Goal: Information Seeking & Learning: Learn about a topic

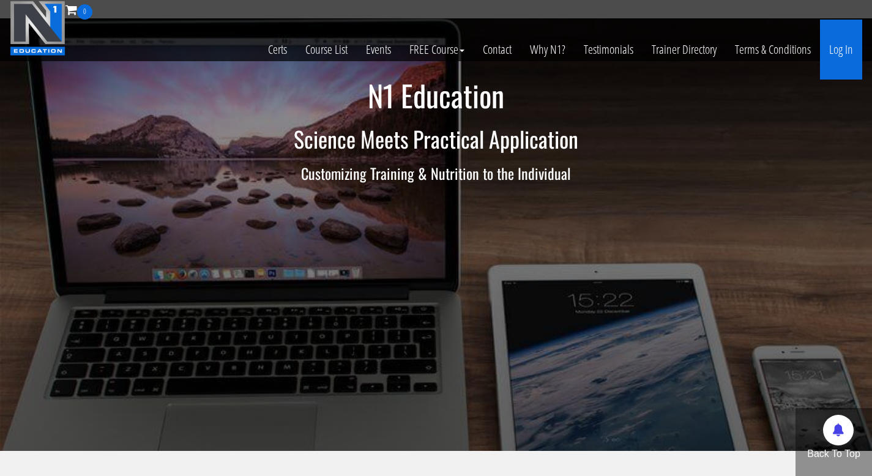
click at [840, 56] on link "Log In" at bounding box center [841, 50] width 42 height 60
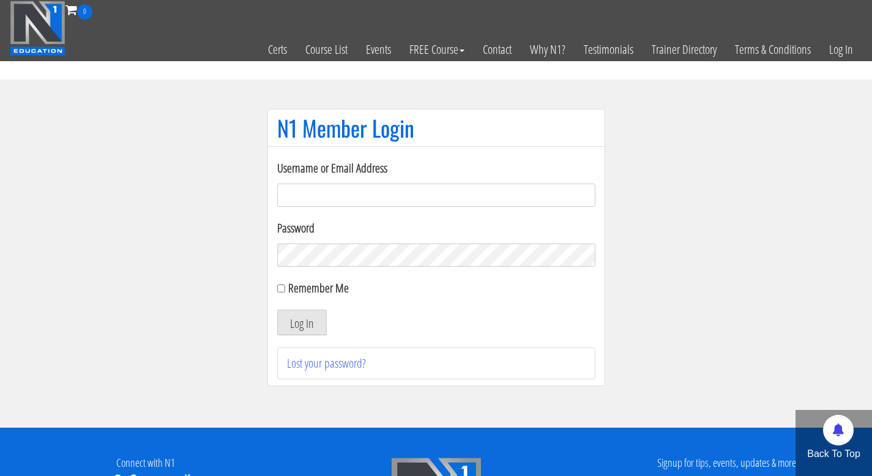
type input "info@fitbyjustus.nl"
click at [277, 310] on button "Log In" at bounding box center [302, 323] width 50 height 26
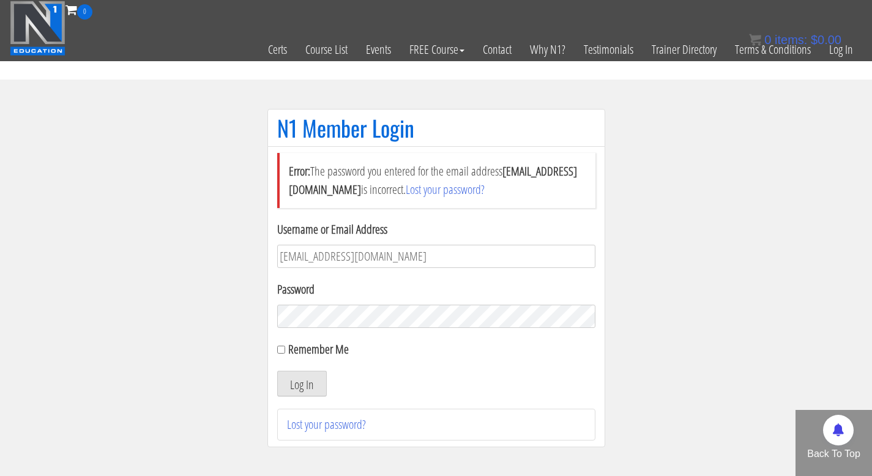
click at [277, 371] on button "Log In" at bounding box center [302, 384] width 50 height 26
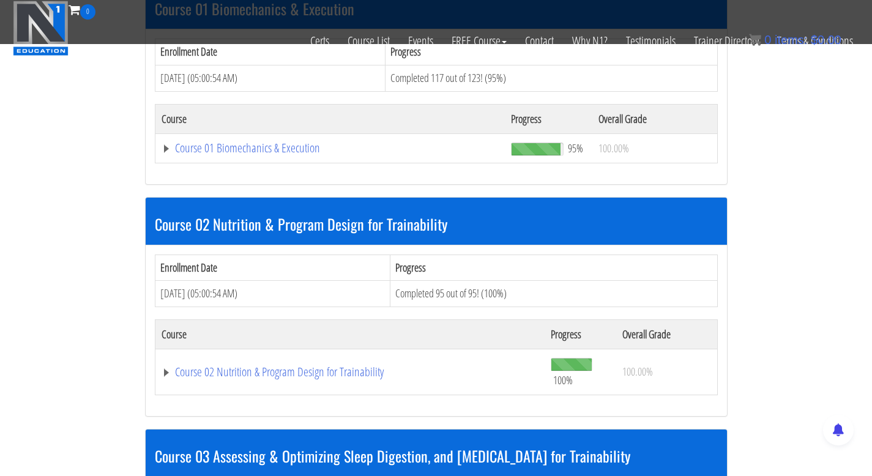
scroll to position [453, 0]
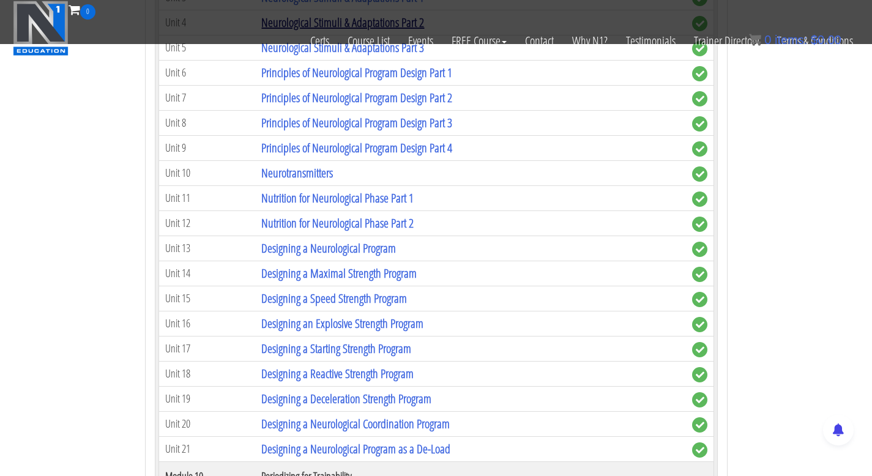
scroll to position [2813, 0]
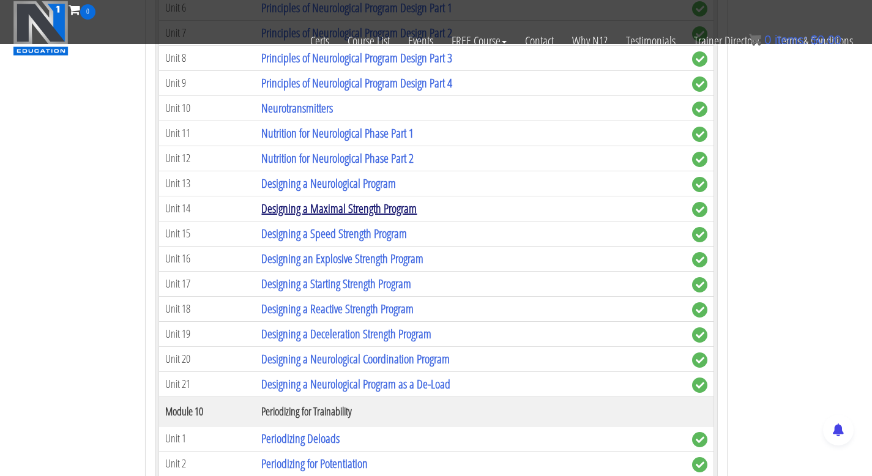
click at [327, 208] on link "Designing a Maximal Strength Program" at bounding box center [338, 208] width 155 height 17
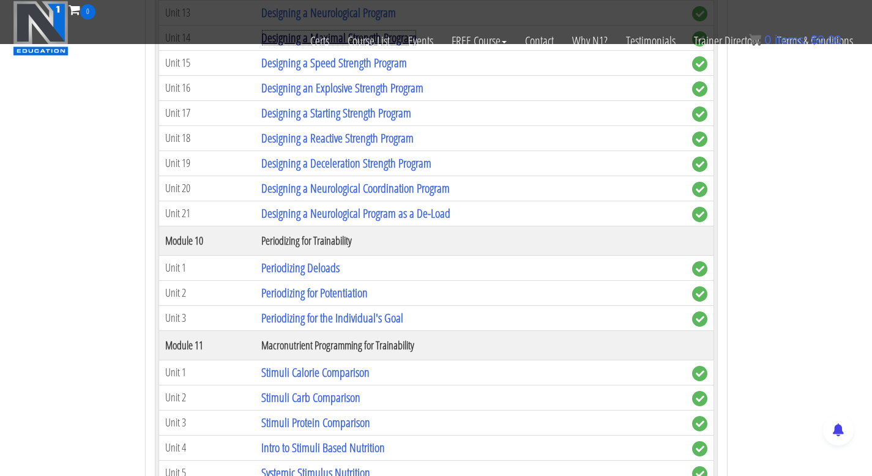
scroll to position [2992, 0]
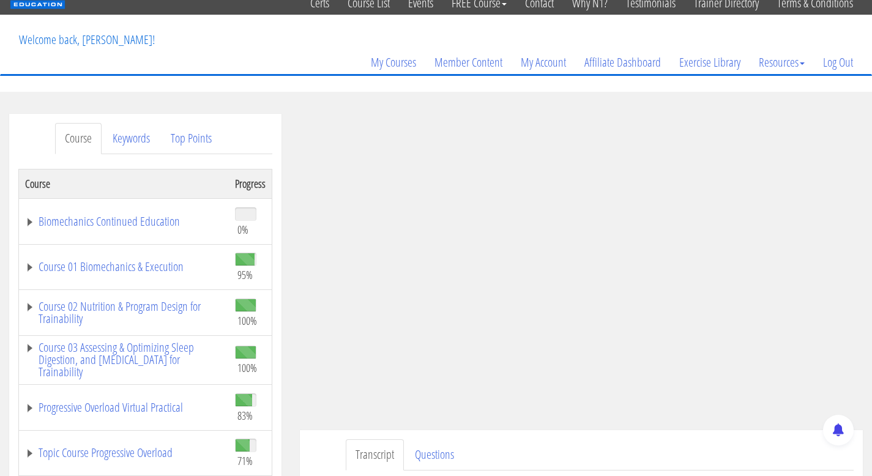
scroll to position [106, 0]
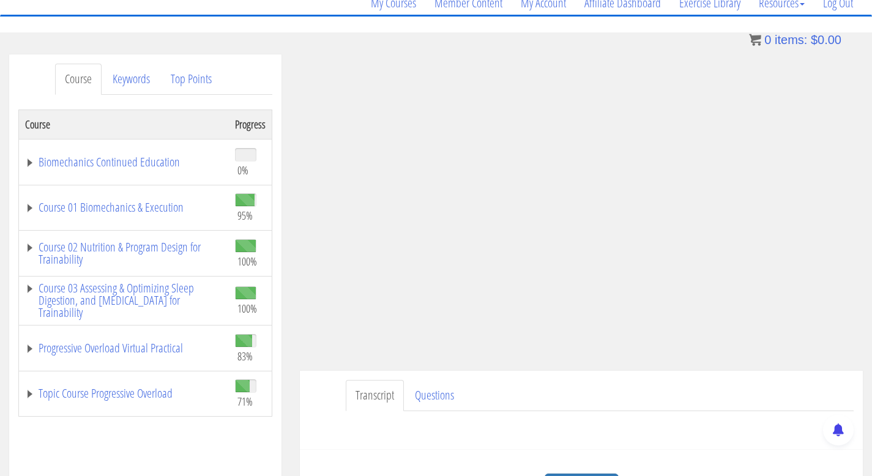
click at [608, 415] on div "Have a question on this unit? Please submit it here: Name * First Last Email * *" at bounding box center [581, 425] width 545 height 29
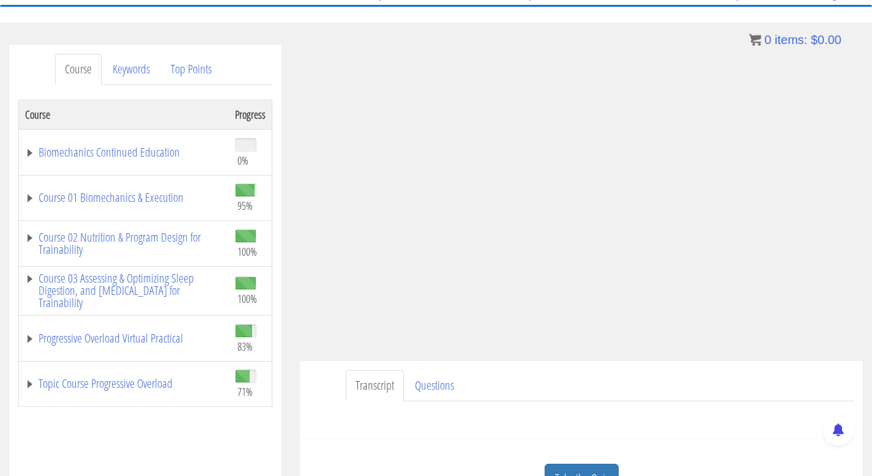
scroll to position [126, 0]
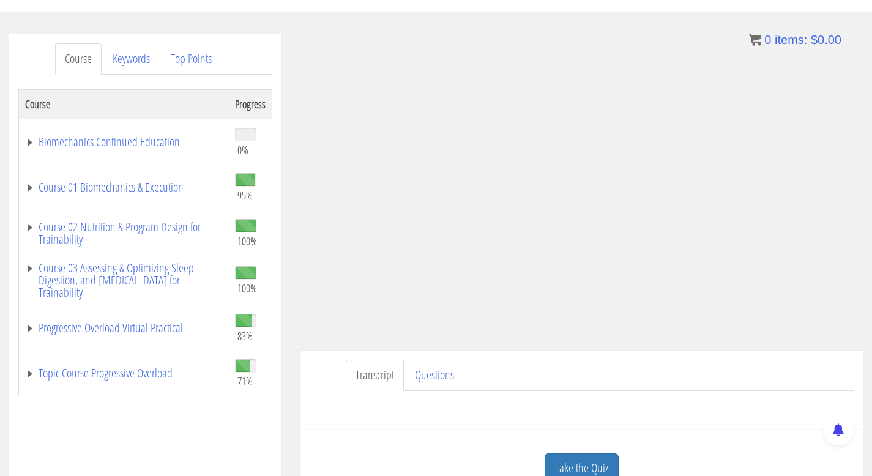
click at [586, 385] on ul "Transcript Questions" at bounding box center [600, 375] width 508 height 31
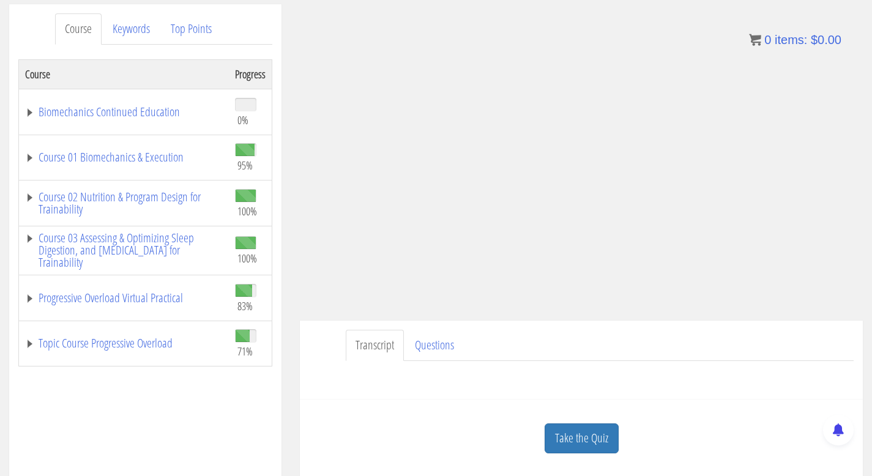
scroll to position [146, 0]
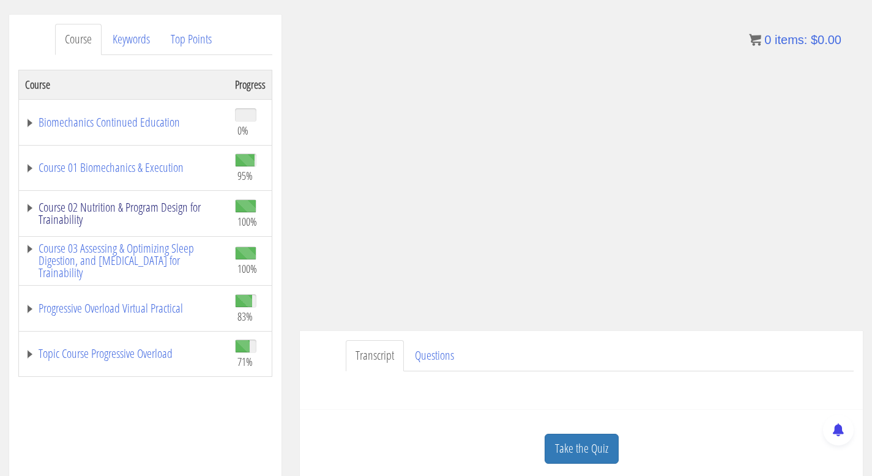
click at [143, 203] on link "Course 02 Nutrition & Program Design for Trainability" at bounding box center [124, 213] width 198 height 24
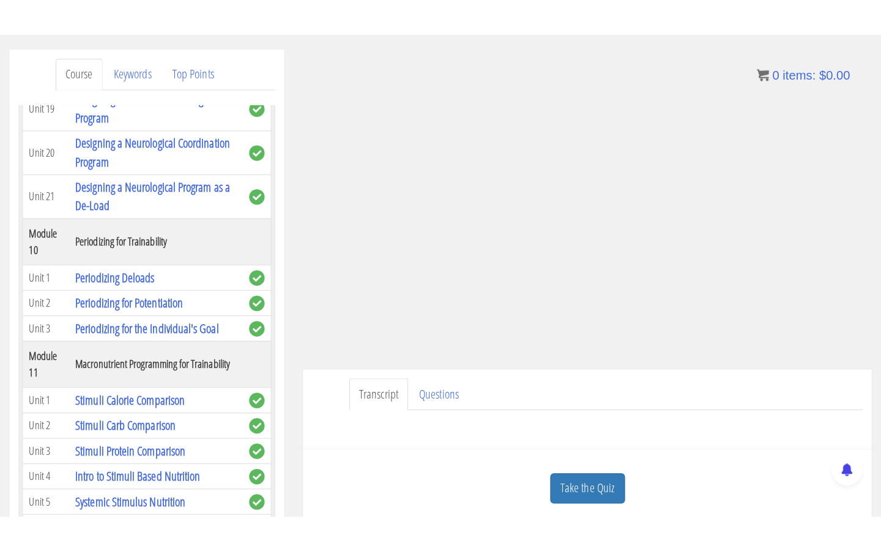
scroll to position [3236, 0]
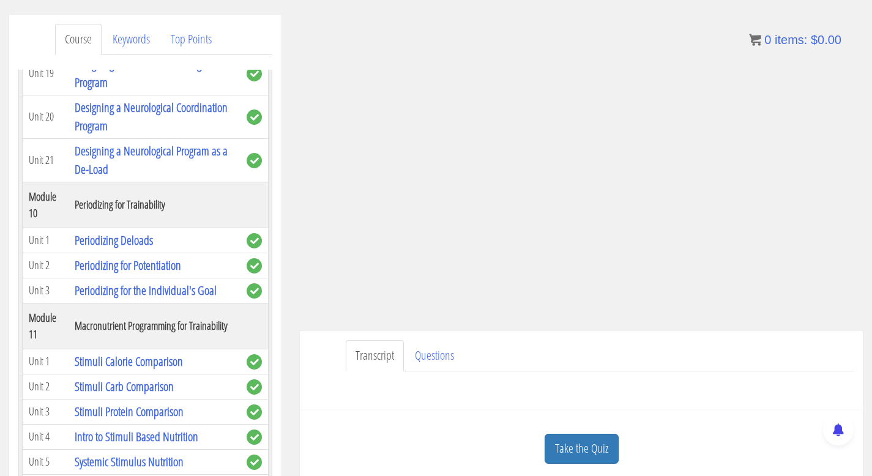
click at [557, 365] on ul "Transcript Questions" at bounding box center [600, 355] width 508 height 31
click at [782, 363] on ul "Transcript Questions" at bounding box center [600, 355] width 508 height 31
click at [794, 359] on ul "Transcript Questions" at bounding box center [600, 355] width 508 height 31
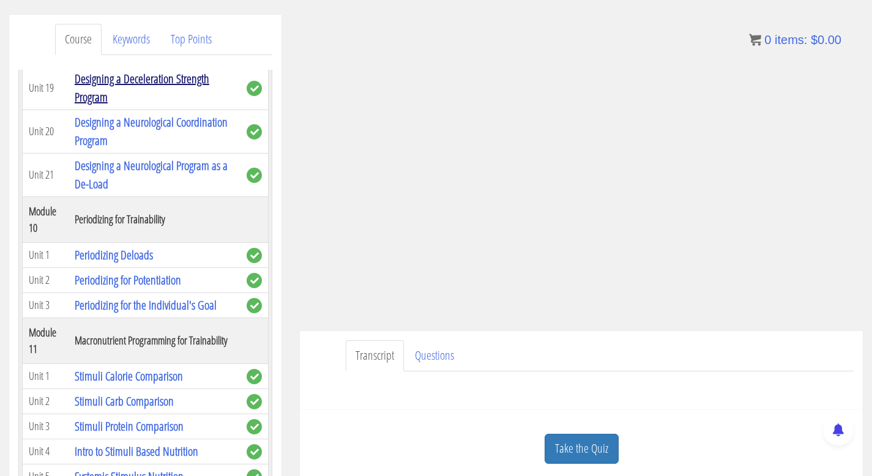
scroll to position [2989, 0]
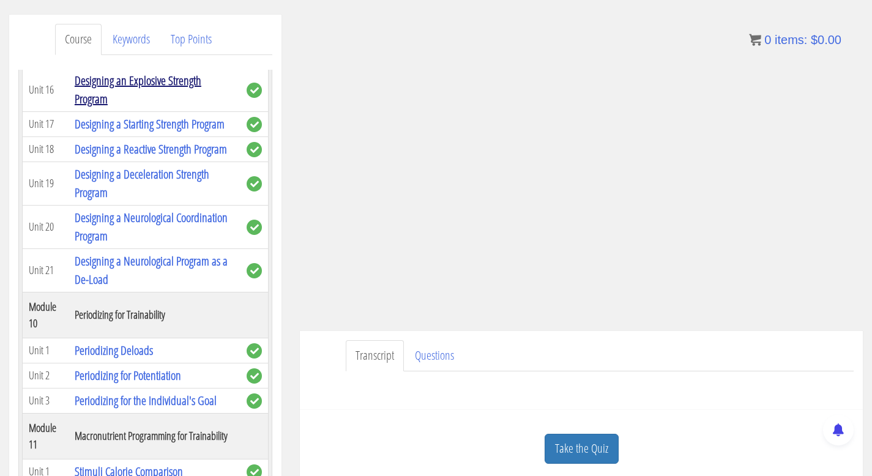
click at [118, 107] on link "Designing an Explosive Strength Program" at bounding box center [138, 89] width 127 height 35
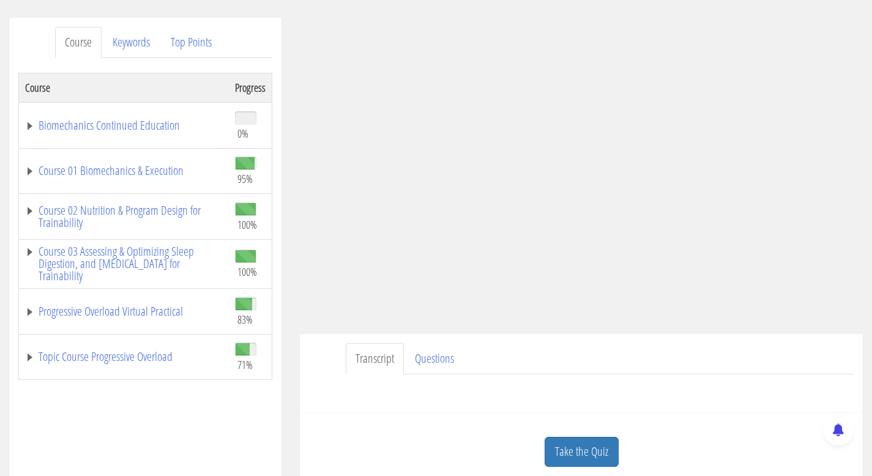
scroll to position [136, 0]
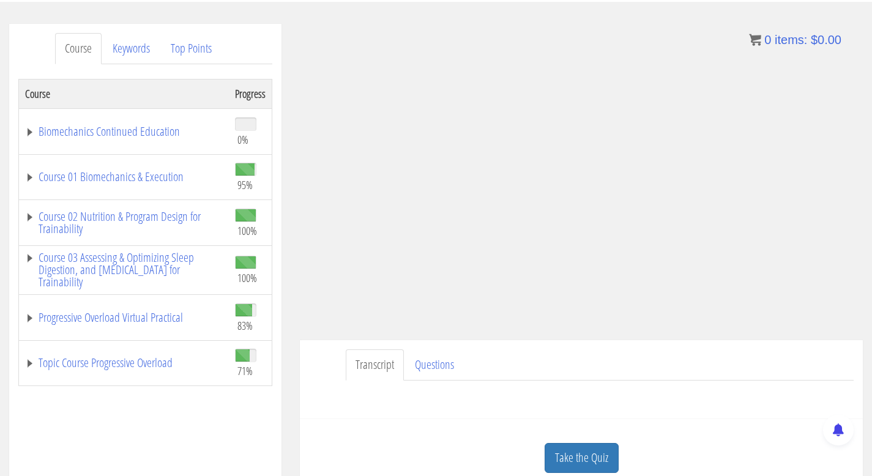
click at [143, 203] on td "Course 02 Nutrition & Program Design for Trainability" at bounding box center [124, 223] width 210 height 46
click at [135, 213] on link "Course 02 Nutrition & Program Design for Trainability" at bounding box center [124, 222] width 198 height 24
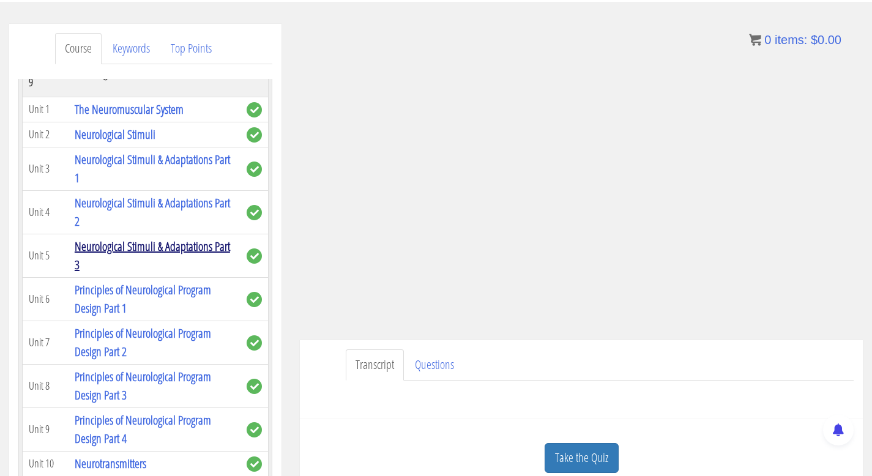
scroll to position [2494, 0]
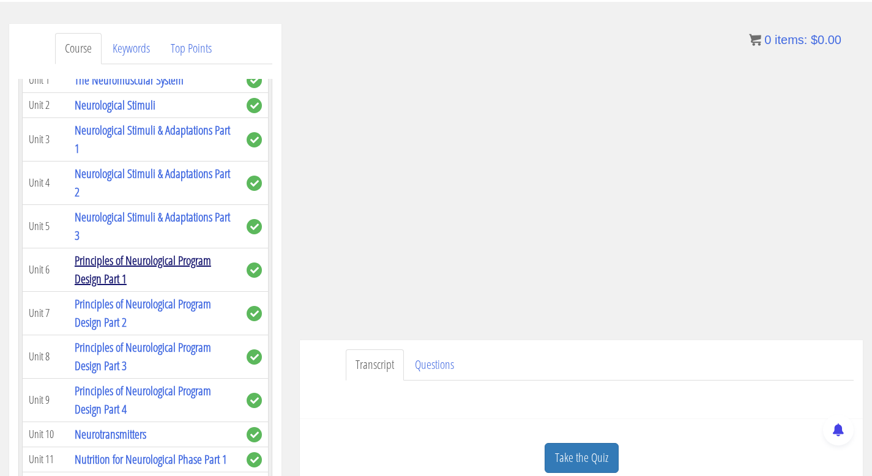
click at [162, 287] on link "Principles of Neurological Program Design Part 1" at bounding box center [143, 269] width 136 height 35
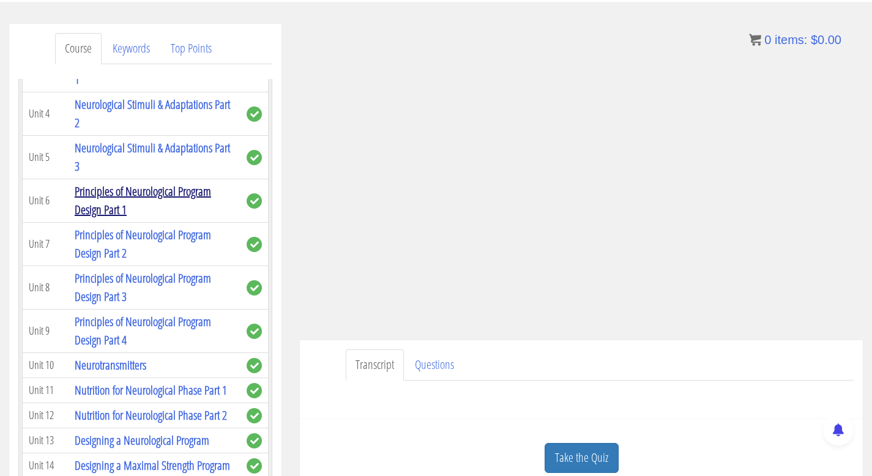
scroll to position [2567, 0]
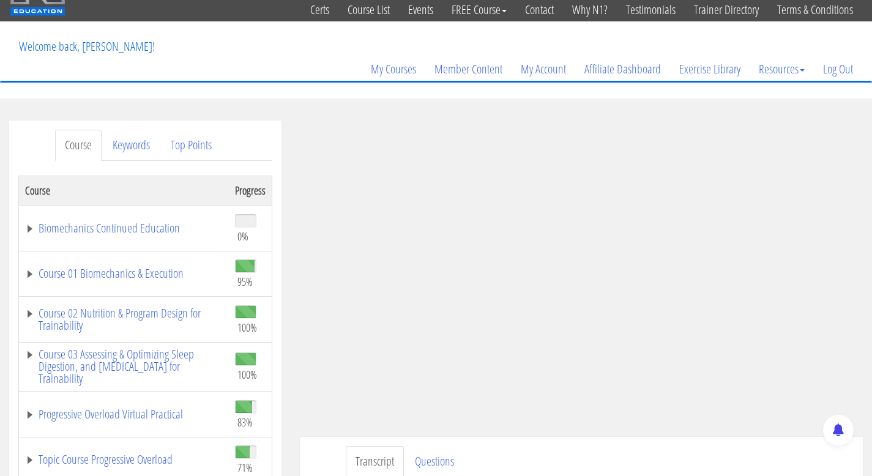
scroll to position [116, 0]
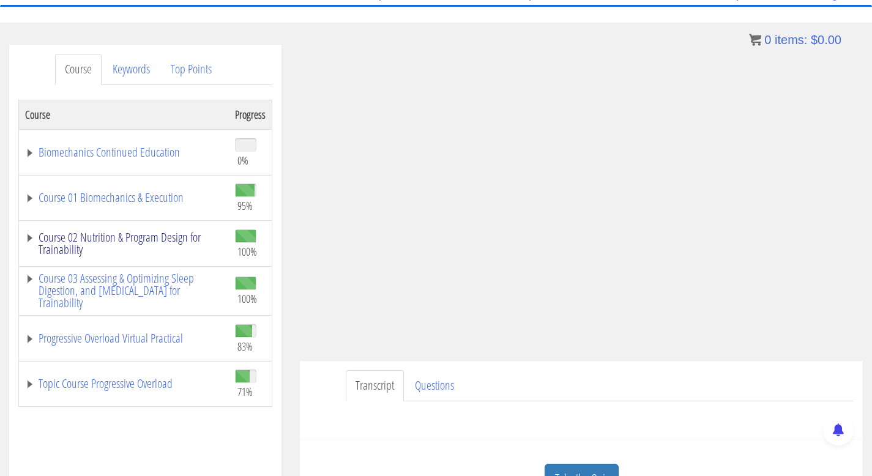
click at [151, 240] on link "Course 02 Nutrition & Program Design for Trainability" at bounding box center [124, 243] width 198 height 24
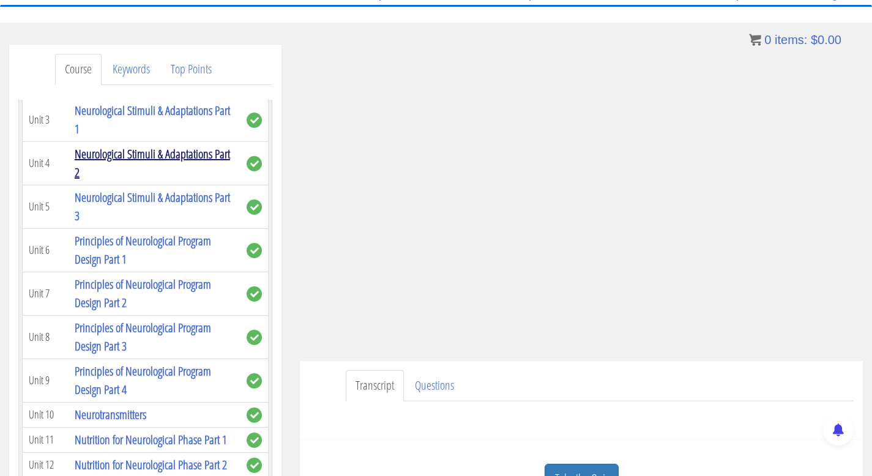
scroll to position [2523, 0]
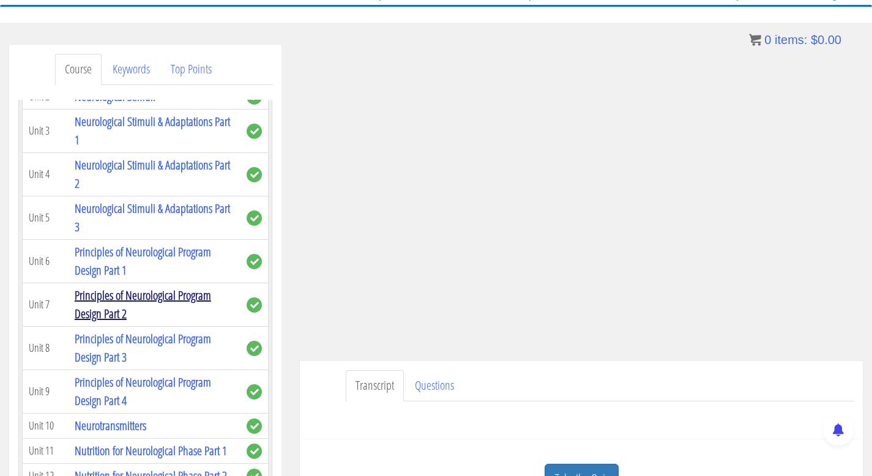
click at [116, 322] on link "Principles of Neurological Program Design Part 2" at bounding box center [143, 304] width 136 height 35
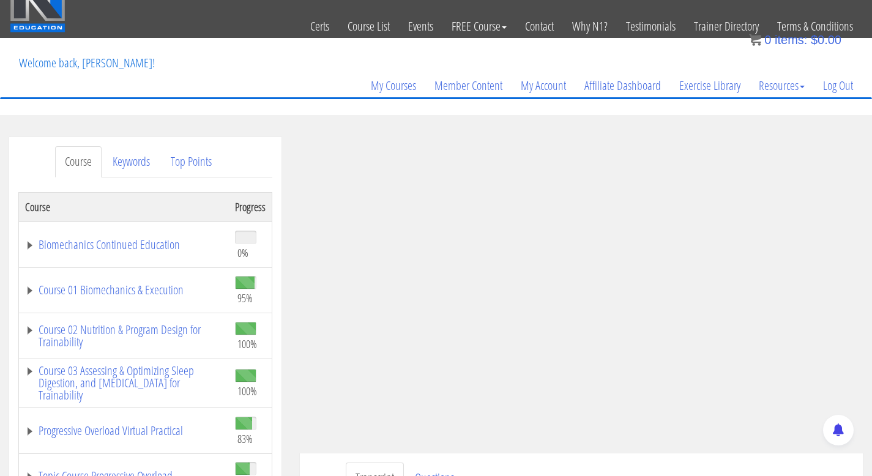
scroll to position [141, 0]
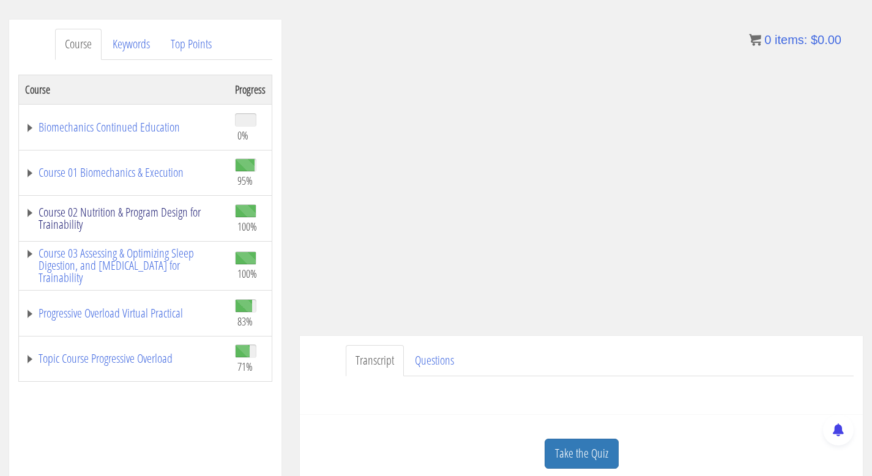
click at [123, 220] on link "Course 02 Nutrition & Program Design for Trainability" at bounding box center [124, 218] width 198 height 24
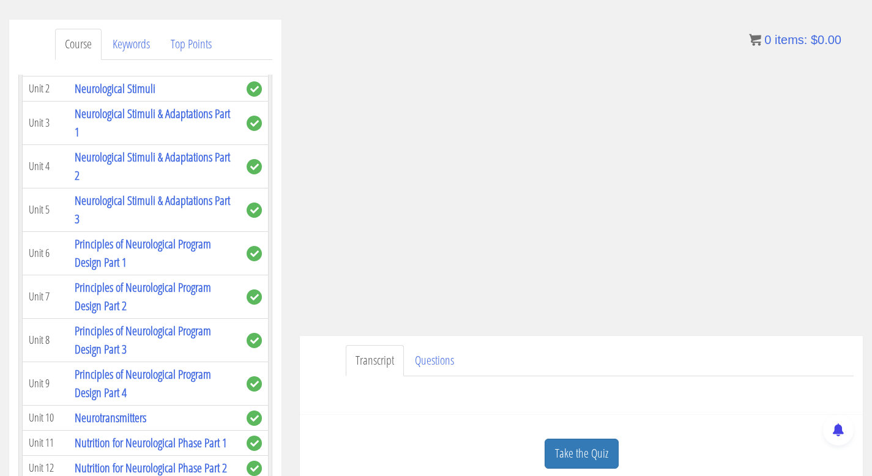
scroll to position [2508, 0]
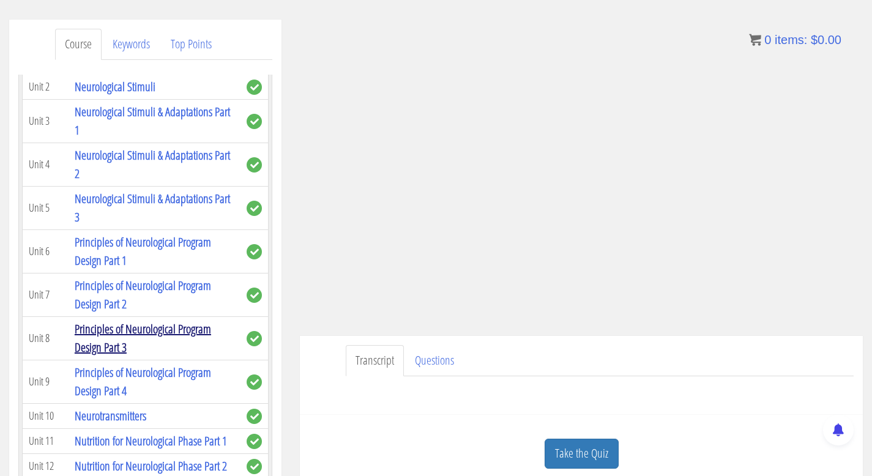
click at [92, 355] on link "Principles of Neurological Program Design Part 3" at bounding box center [143, 338] width 136 height 35
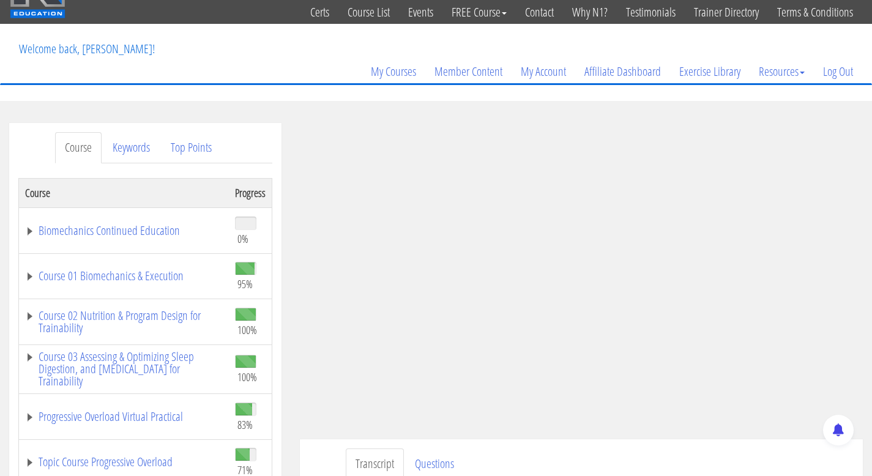
scroll to position [103, 0]
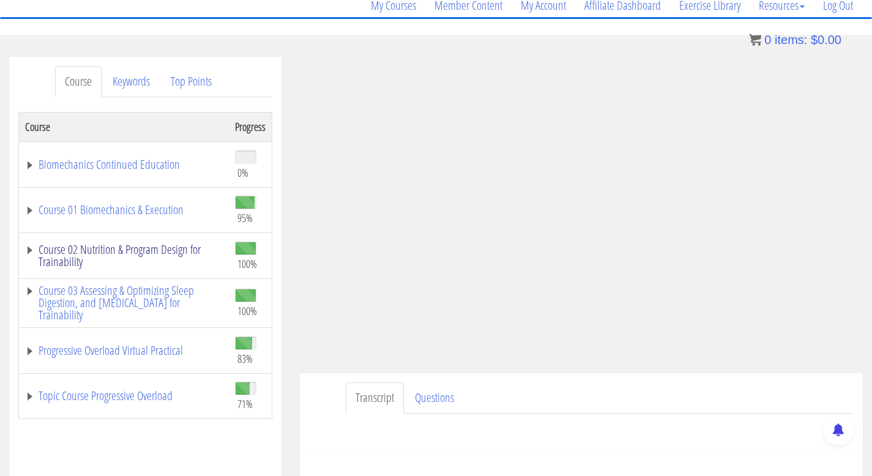
click at [128, 251] on link "Course 02 Nutrition & Program Design for Trainability" at bounding box center [124, 256] width 198 height 24
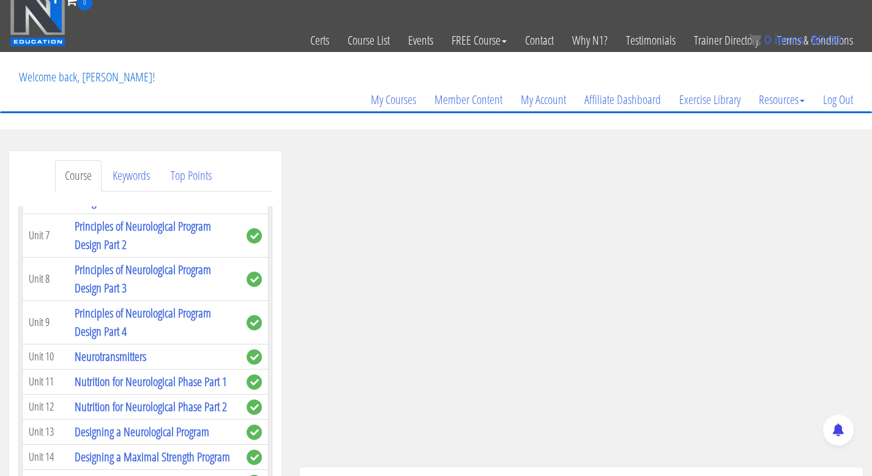
scroll to position [2702, 0]
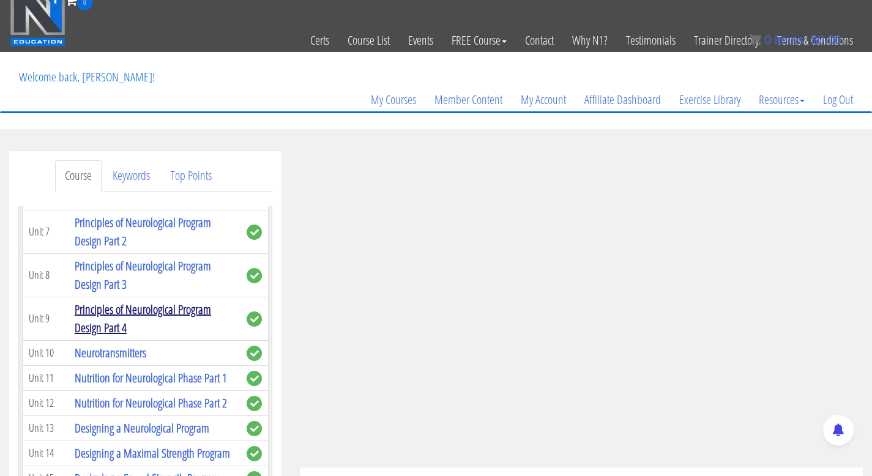
click at [169, 336] on link "Principles of Neurological Program Design Part 4" at bounding box center [143, 318] width 136 height 35
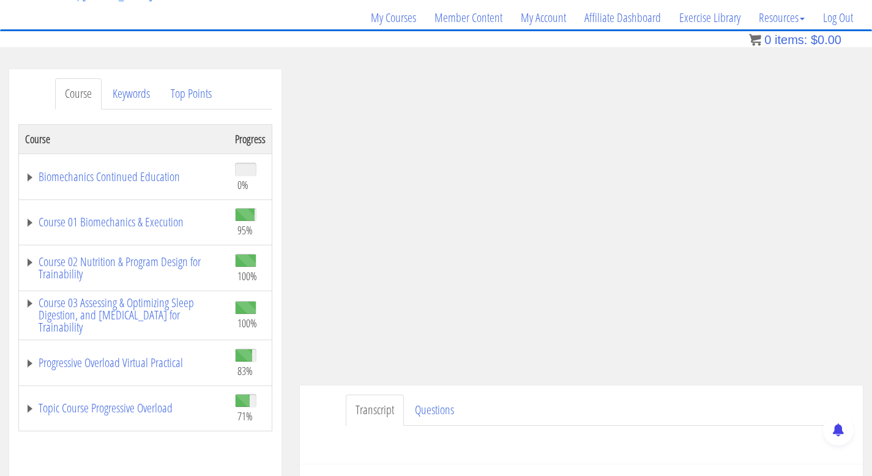
click at [758, 414] on ul "Transcript Questions" at bounding box center [600, 410] width 508 height 31
click at [177, 308] on link "Course 03 Assessing & Optimizing Sleep Digestion, and [MEDICAL_DATA] for Traina…" at bounding box center [124, 315] width 198 height 37
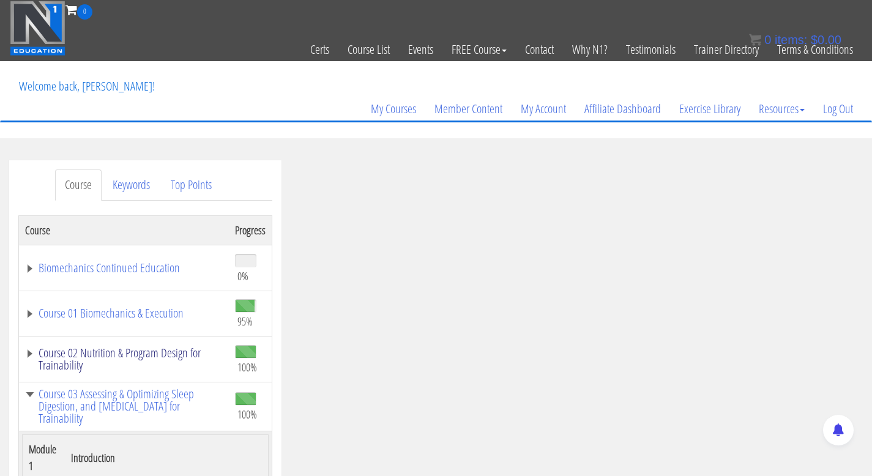
click at [150, 347] on link "Course 02 Nutrition & Program Design for Trainability" at bounding box center [124, 359] width 198 height 24
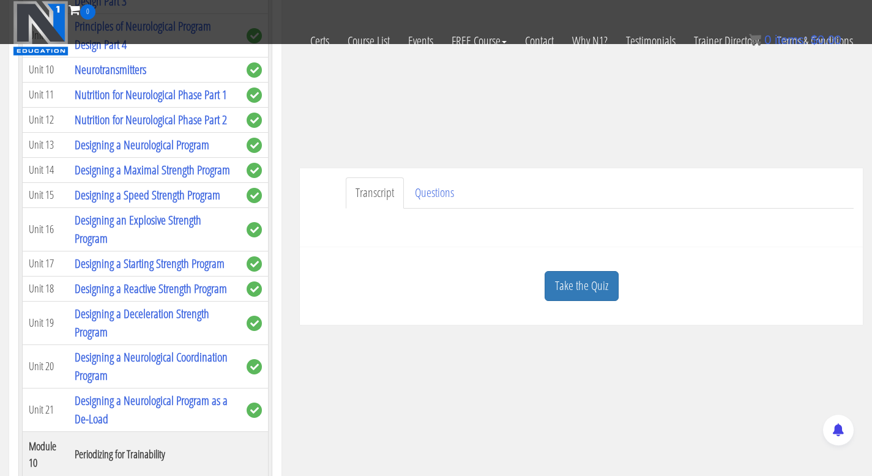
scroll to position [2560, 0]
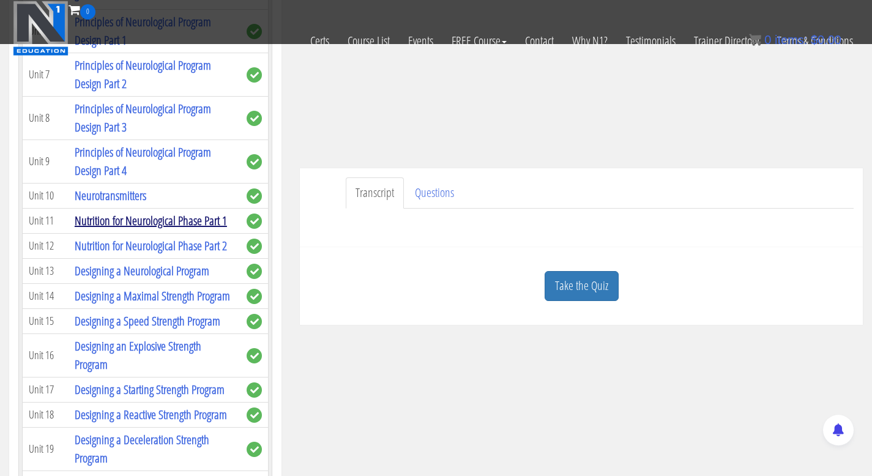
click at [108, 229] on link "Nutrition for Neurological Phase Part 1" at bounding box center [151, 220] width 152 height 17
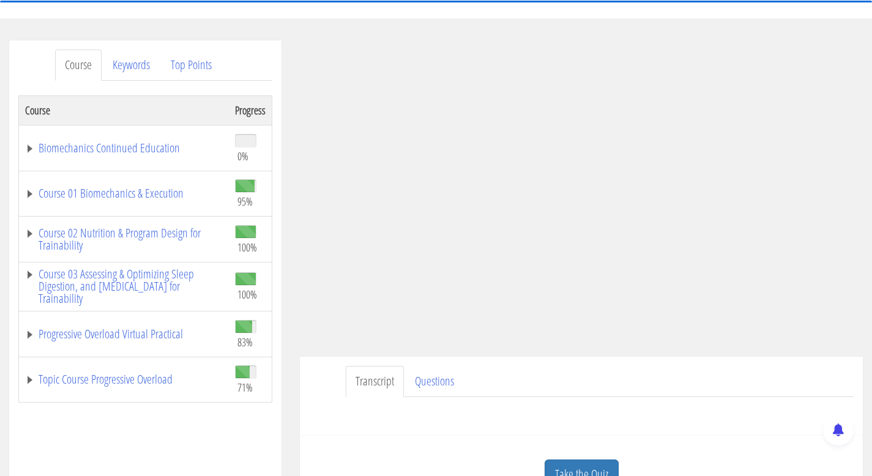
scroll to position [124, 0]
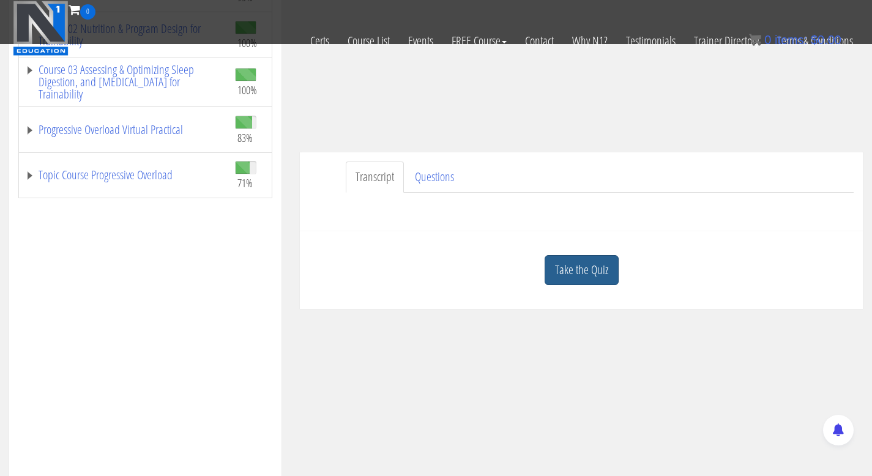
click at [585, 276] on link "Take the Quiz" at bounding box center [582, 270] width 74 height 30
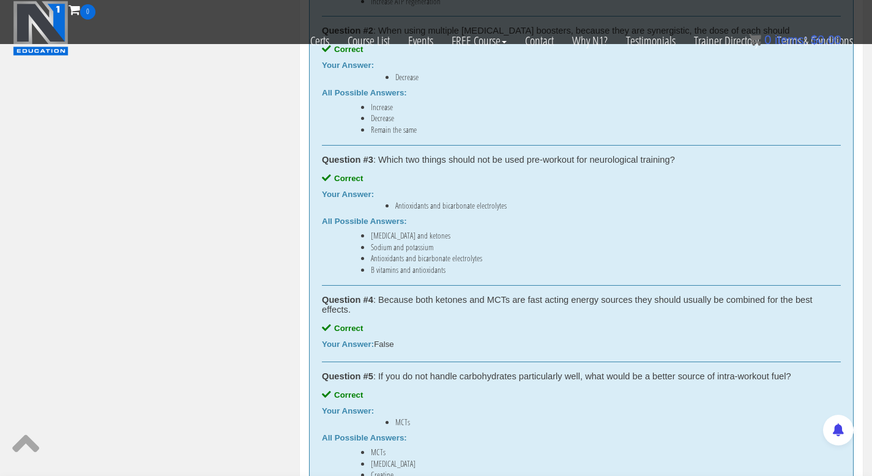
scroll to position [1029, 0]
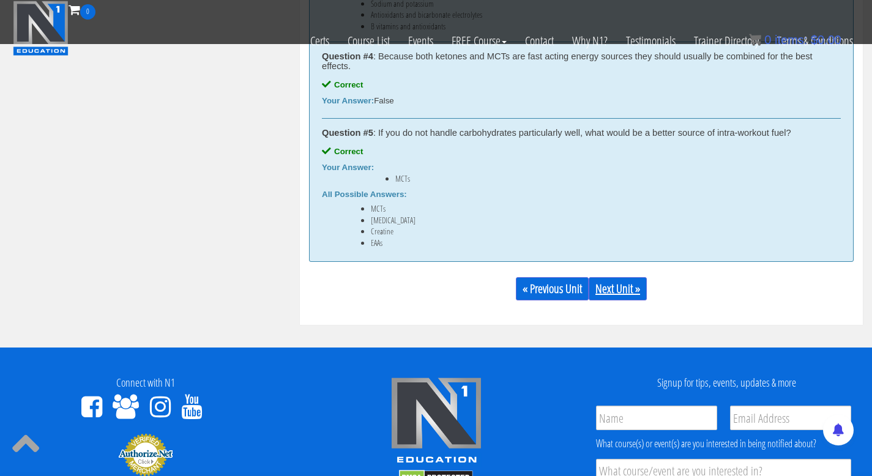
click at [622, 292] on link "Next Unit »" at bounding box center [618, 288] width 58 height 23
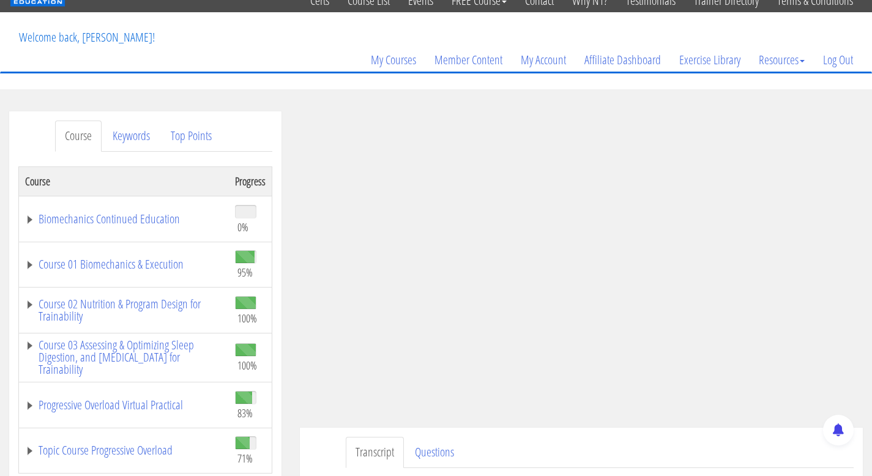
scroll to position [70, 0]
